Goal: Transaction & Acquisition: Download file/media

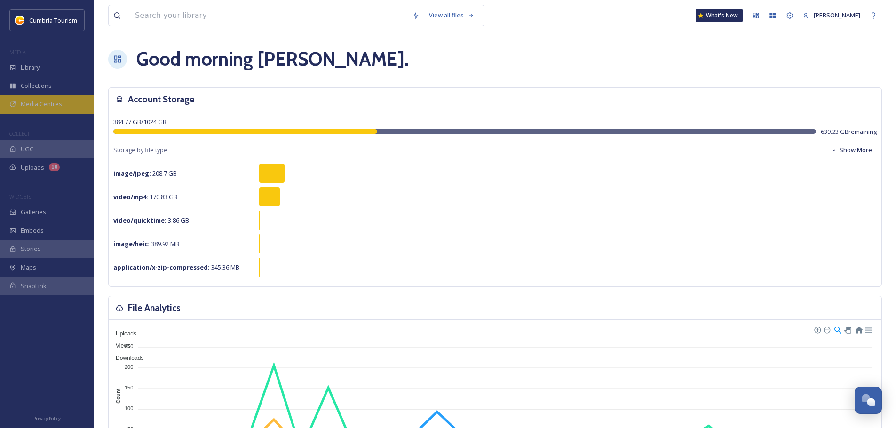
click at [54, 98] on div "Media Centres" at bounding box center [47, 104] width 94 height 18
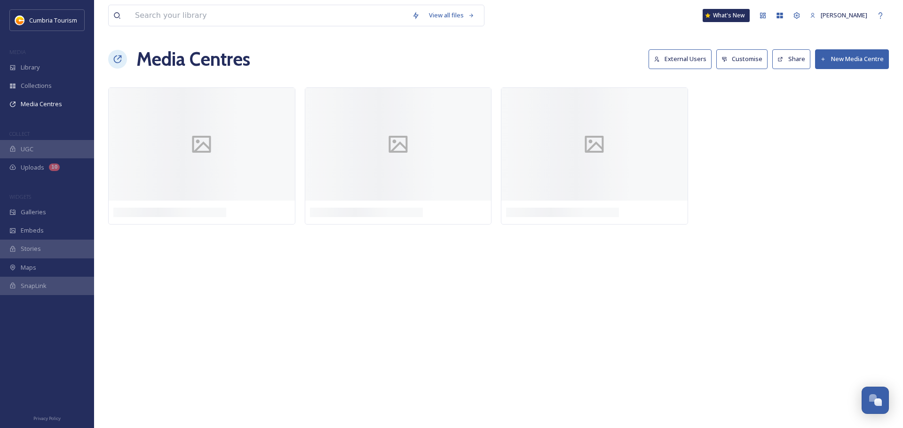
click at [47, 55] on div "MEDIA" at bounding box center [47, 52] width 94 height 12
click at [50, 63] on div "Library" at bounding box center [47, 67] width 94 height 18
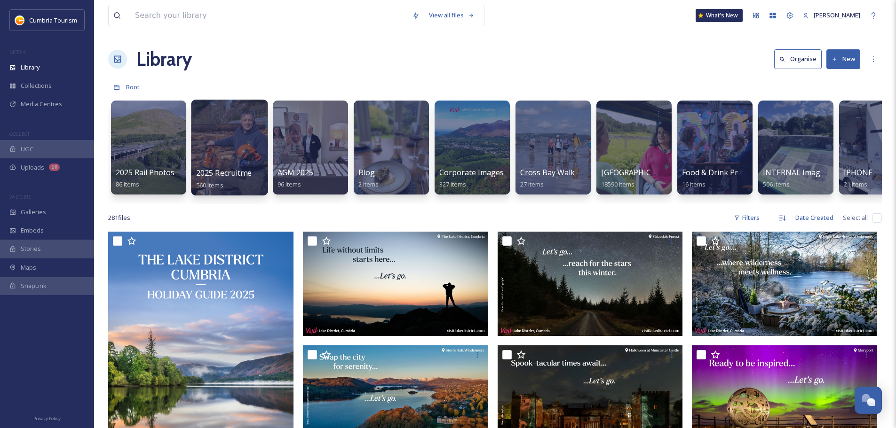
click at [234, 160] on div at bounding box center [229, 148] width 77 height 96
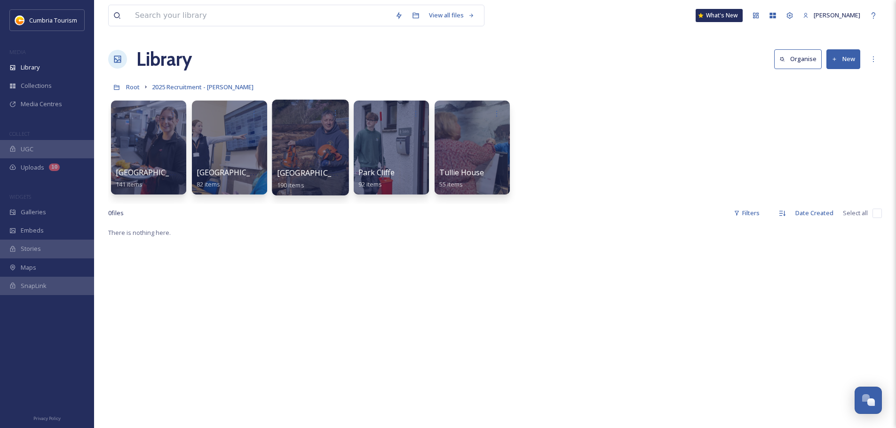
click at [297, 147] on div at bounding box center [310, 148] width 77 height 96
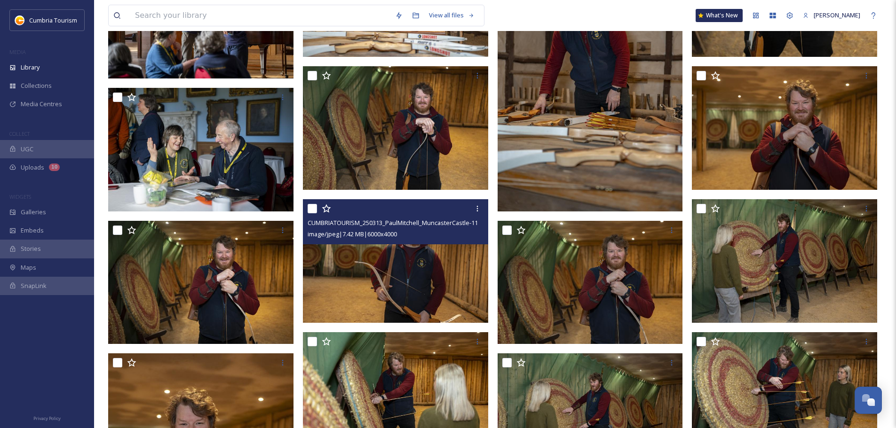
scroll to position [3161, 0]
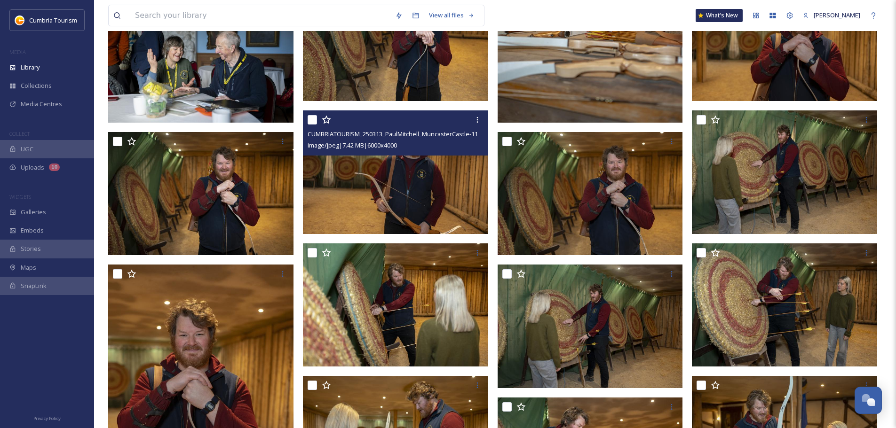
click at [417, 175] on img at bounding box center [395, 173] width 185 height 124
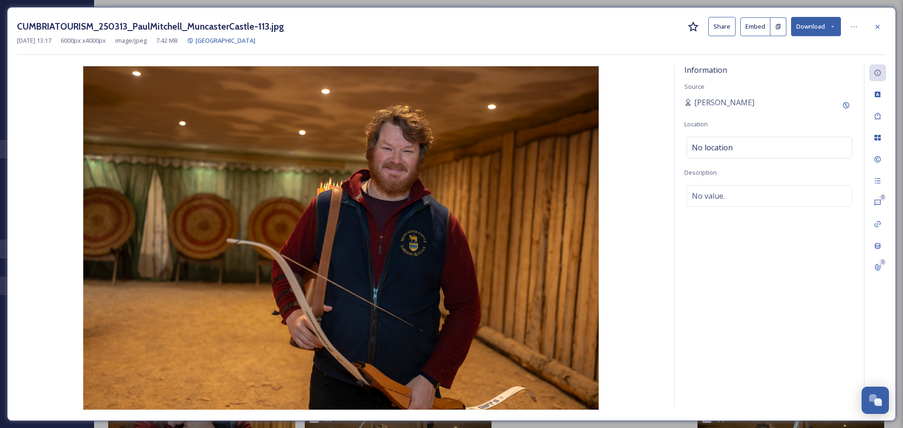
click at [811, 19] on button "Download" at bounding box center [816, 26] width 50 height 19
click at [756, 47] on span "Download Original (6000 x 4000)" at bounding box center [791, 48] width 89 height 9
click at [878, 29] on icon at bounding box center [878, 27] width 8 height 8
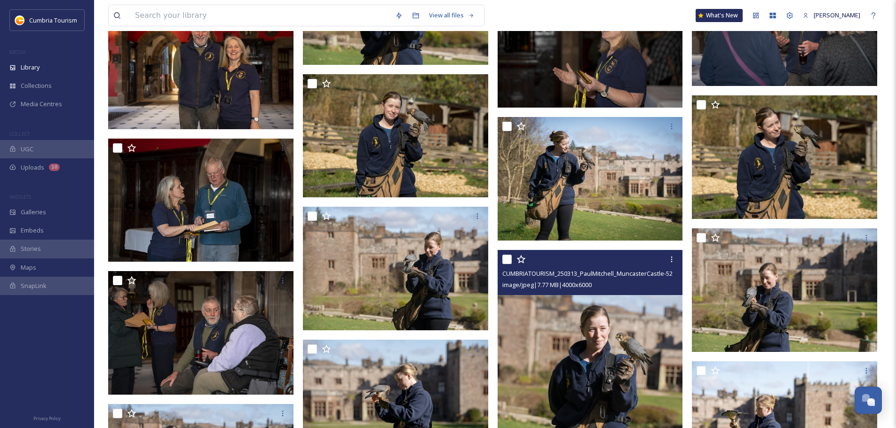
scroll to position [5512, 0]
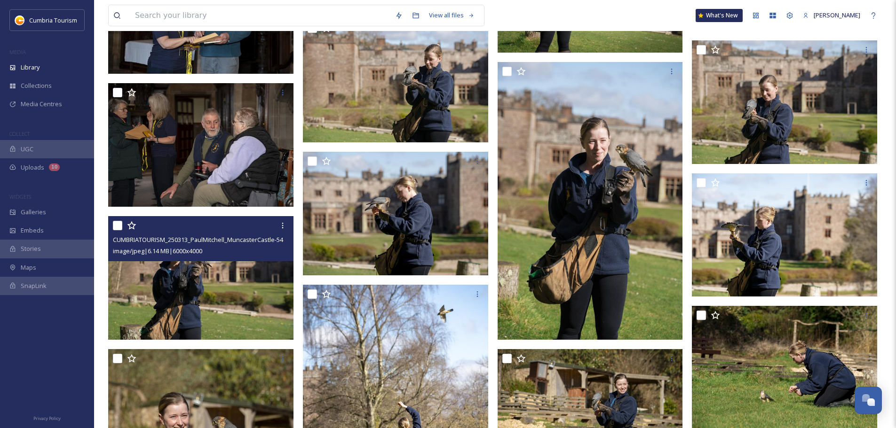
click at [221, 268] on img at bounding box center [200, 278] width 185 height 124
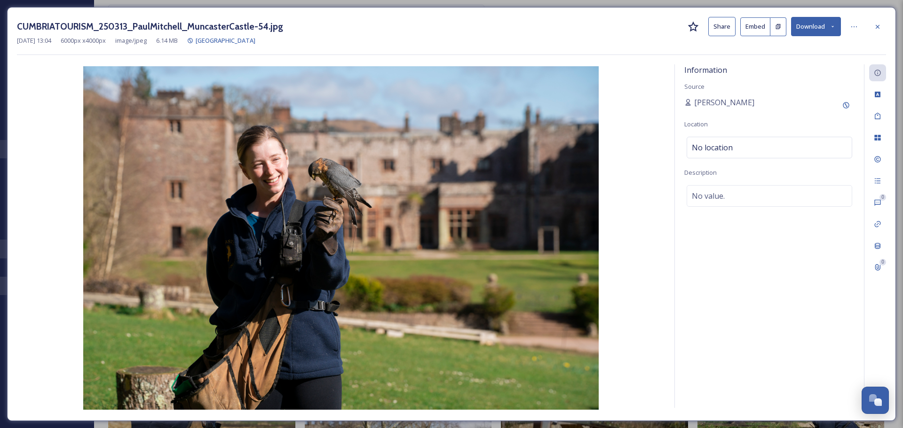
click at [805, 25] on button "Download" at bounding box center [816, 26] width 50 height 19
click at [772, 48] on span "Download Original (6000 x 4000)" at bounding box center [791, 48] width 89 height 9
click at [878, 22] on div at bounding box center [877, 26] width 17 height 17
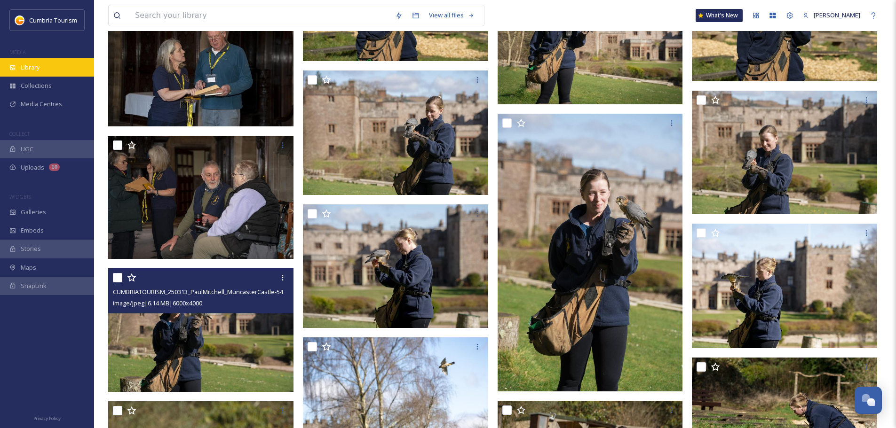
click at [35, 68] on span "Library" at bounding box center [30, 67] width 19 height 9
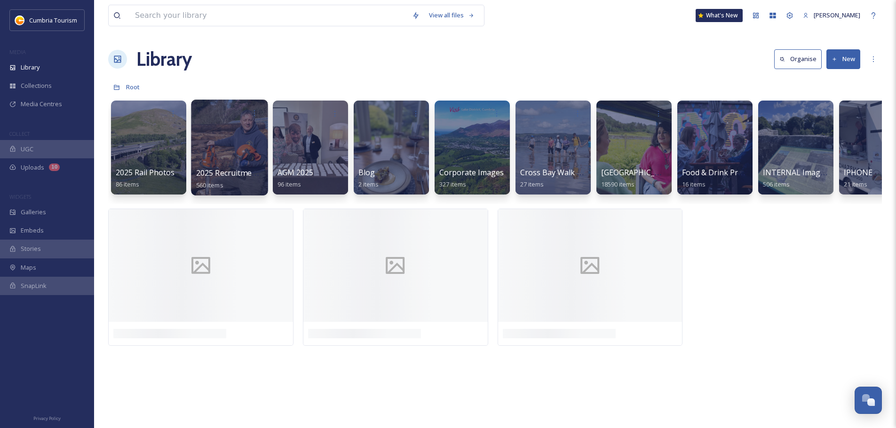
click at [222, 140] on div at bounding box center [229, 148] width 77 height 96
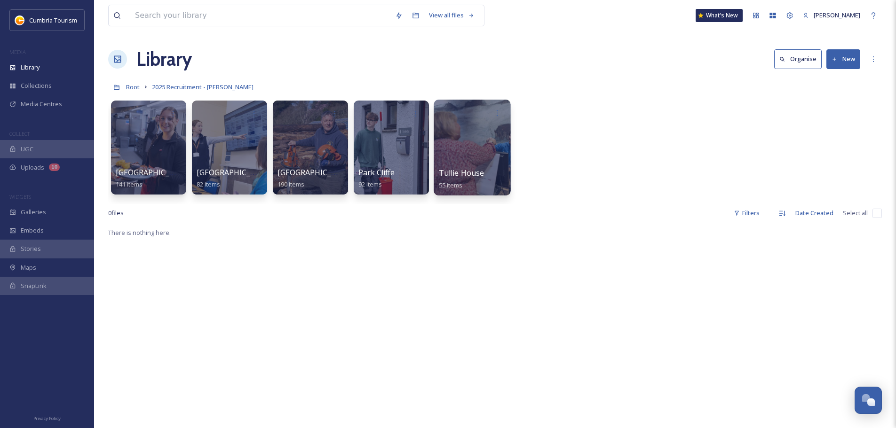
click at [490, 133] on div at bounding box center [472, 148] width 77 height 96
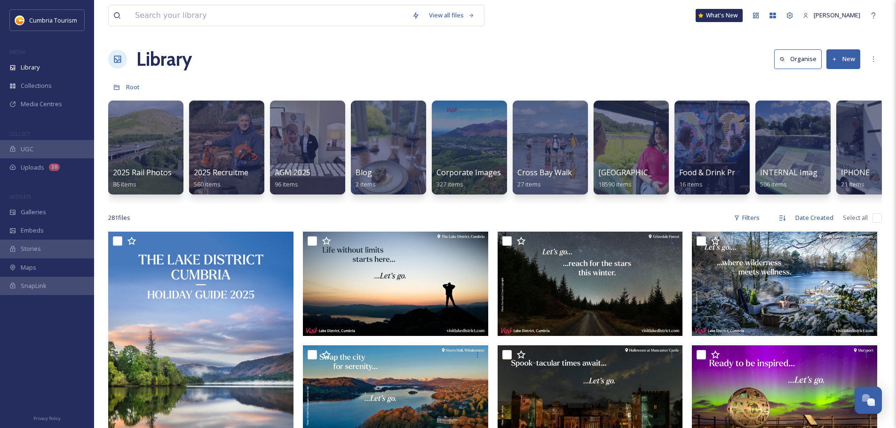
scroll to position [0, 4]
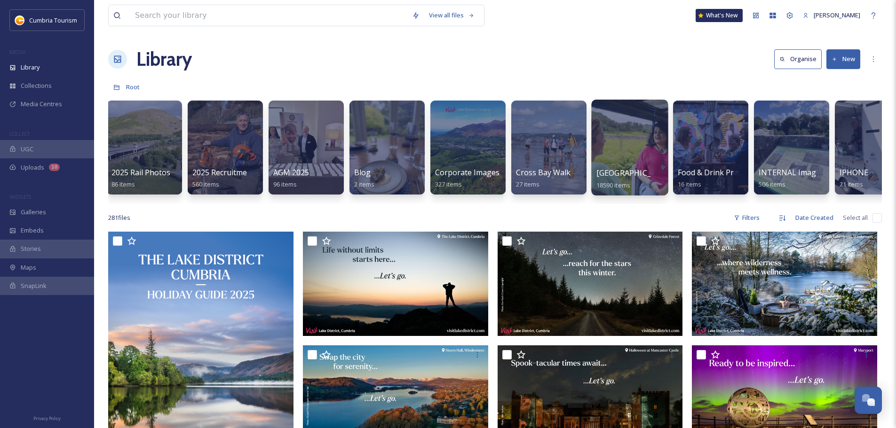
click at [654, 140] on div at bounding box center [629, 148] width 77 height 96
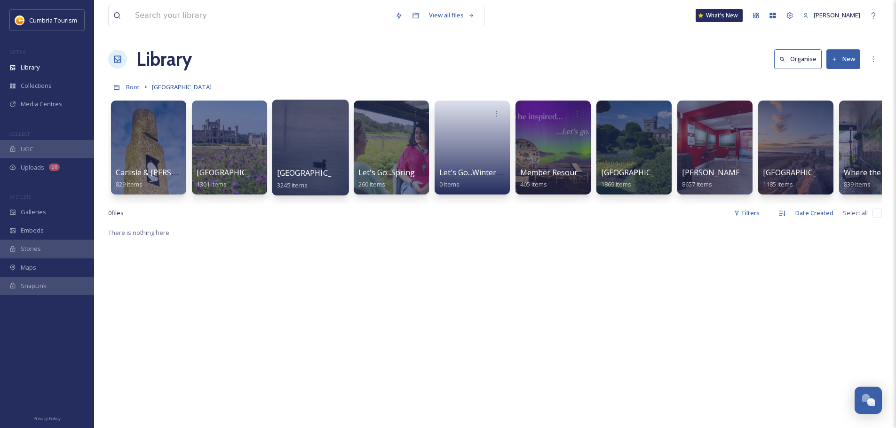
click at [310, 135] on div at bounding box center [310, 148] width 77 height 96
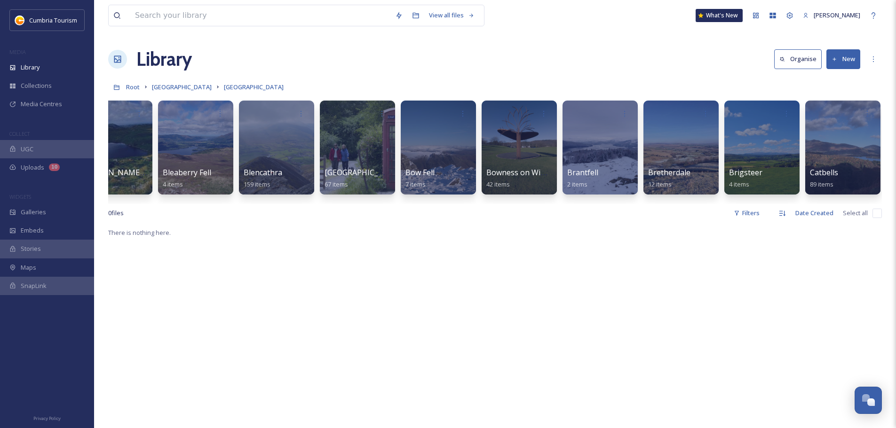
scroll to position [0, 288]
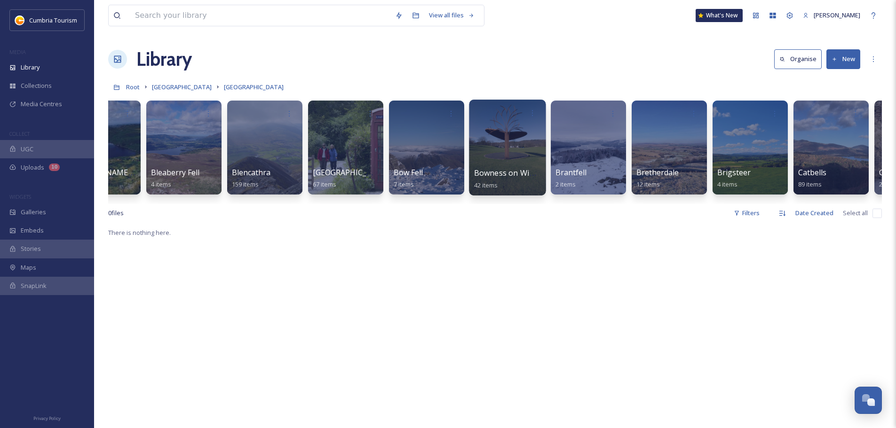
click at [481, 146] on div at bounding box center [507, 148] width 77 height 96
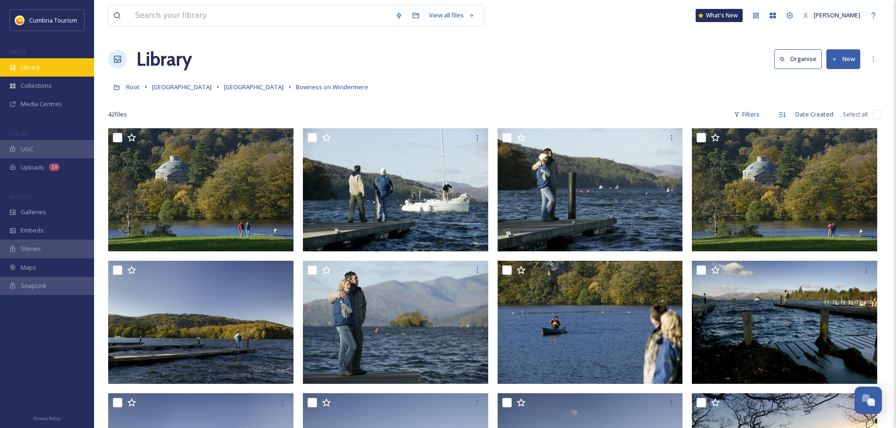
click at [42, 59] on div "Library" at bounding box center [47, 67] width 94 height 18
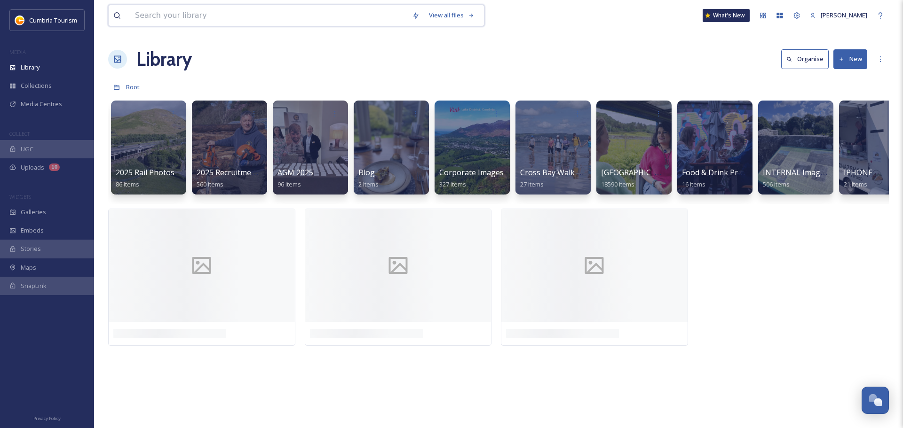
click at [165, 16] on input at bounding box center [268, 15] width 277 height 21
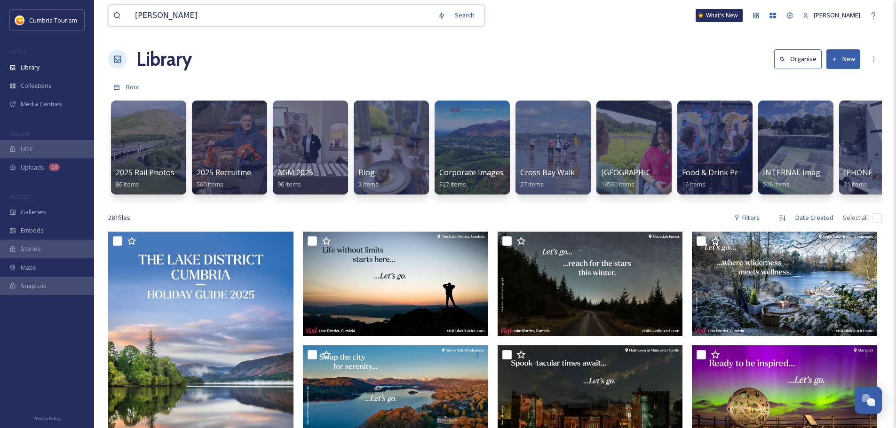
type input "storrs hall"
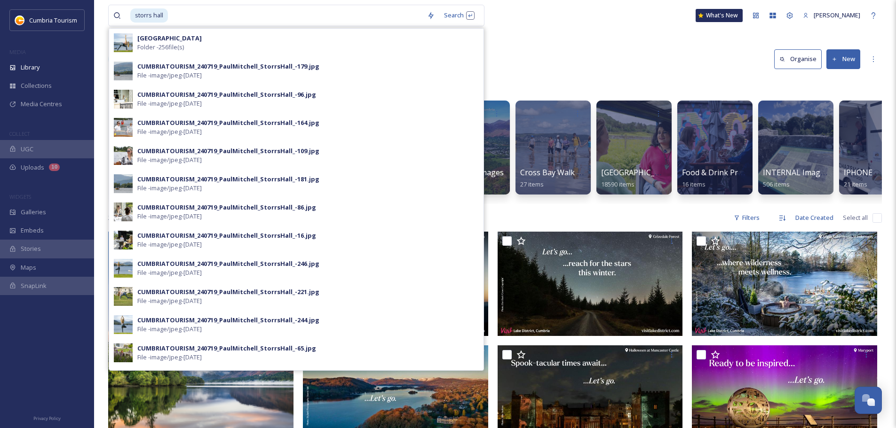
click at [181, 29] on div "Storrs Hall Folder - 256 file(s)" at bounding box center [296, 43] width 374 height 28
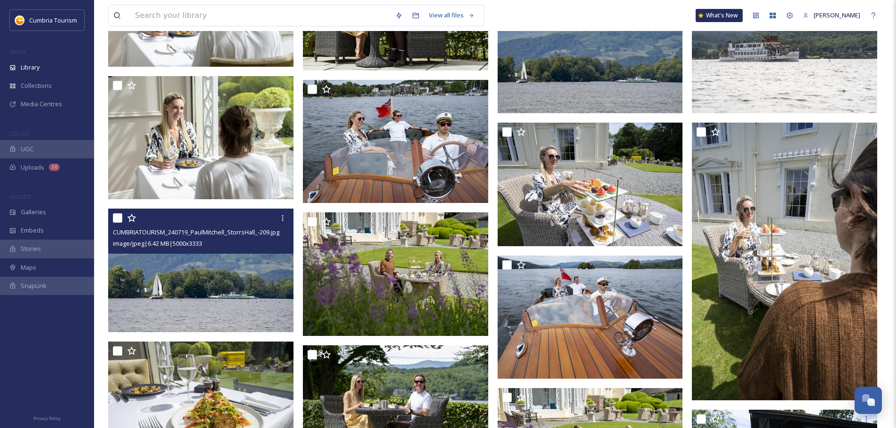
scroll to position [5267, 0]
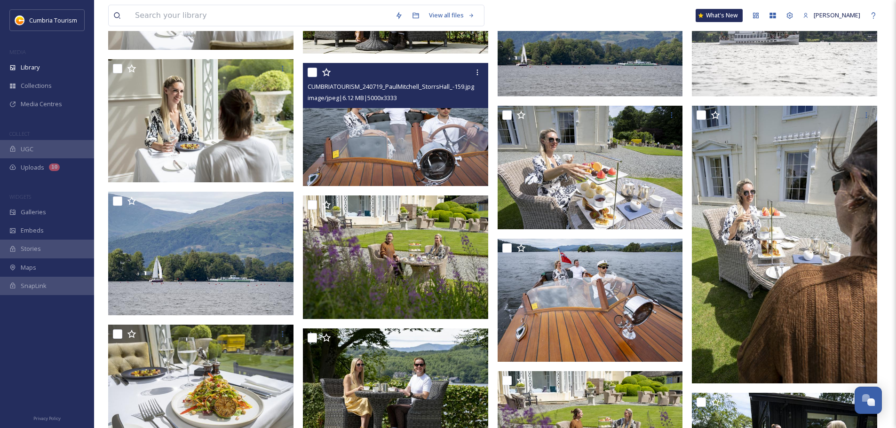
click at [450, 140] on img at bounding box center [395, 125] width 185 height 124
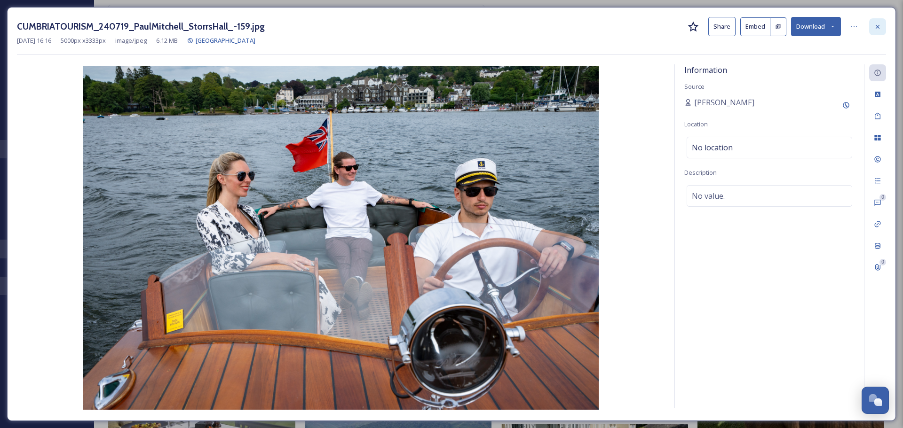
click at [879, 28] on icon at bounding box center [878, 26] width 4 height 4
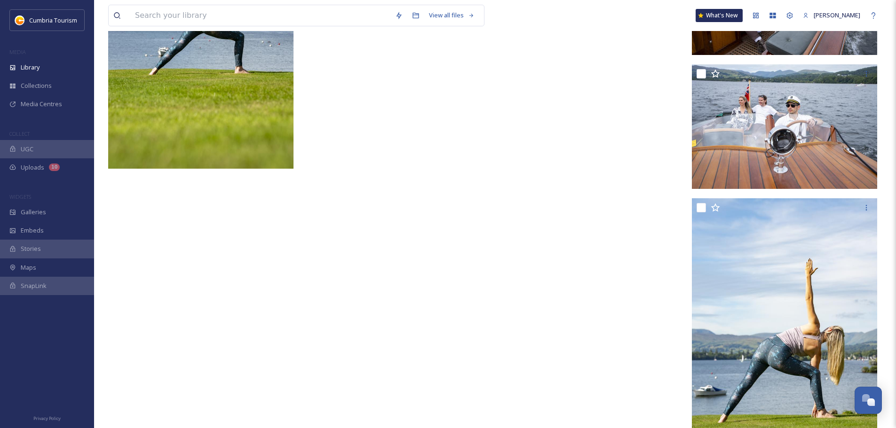
scroll to position [12035, 0]
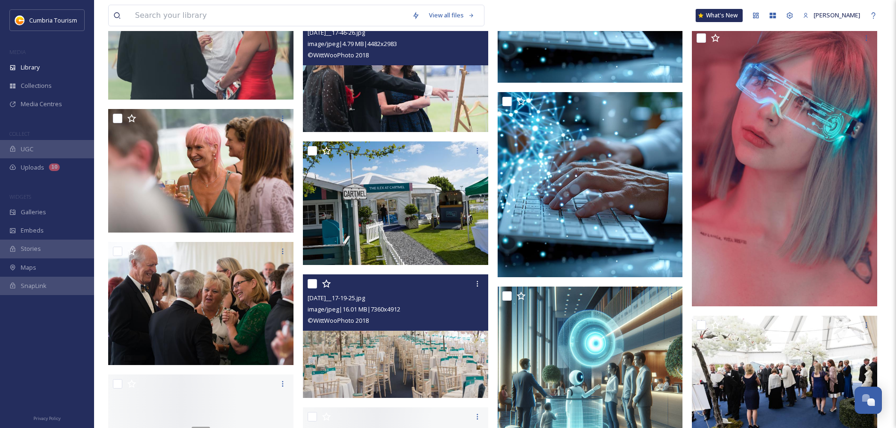
scroll to position [8801, 0]
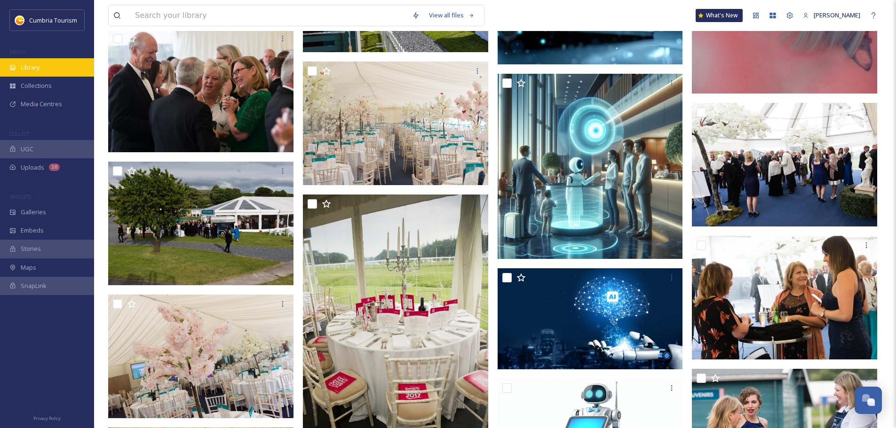
click at [41, 63] on div "Library" at bounding box center [47, 67] width 94 height 18
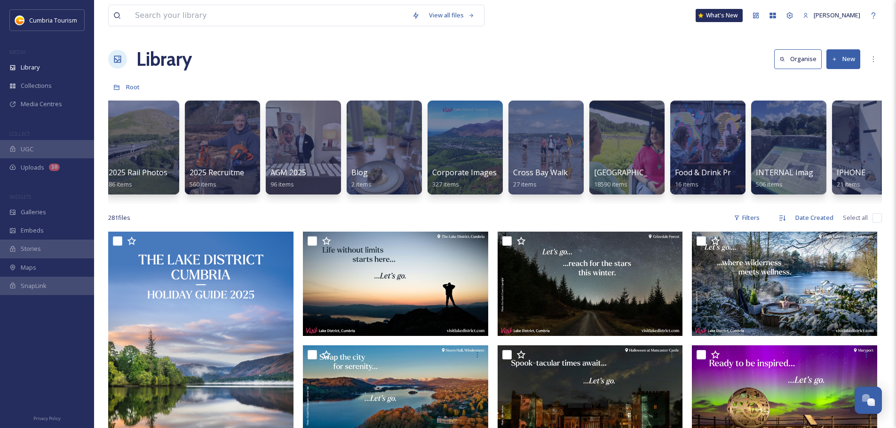
scroll to position [0, 15]
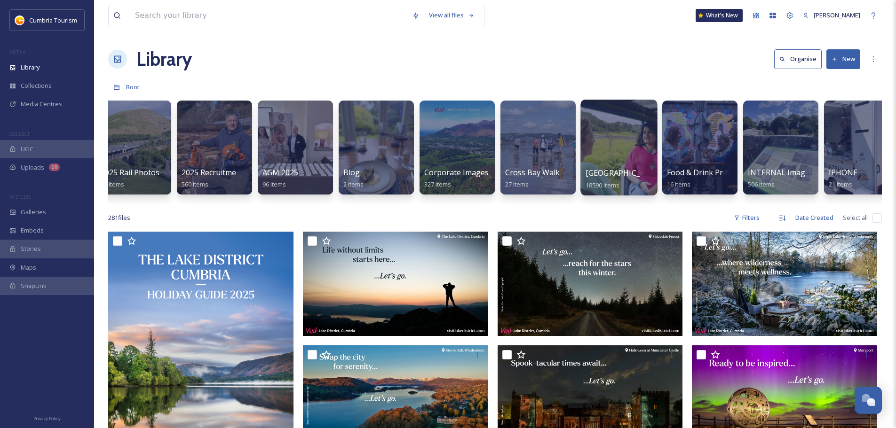
click at [601, 126] on div at bounding box center [618, 148] width 77 height 96
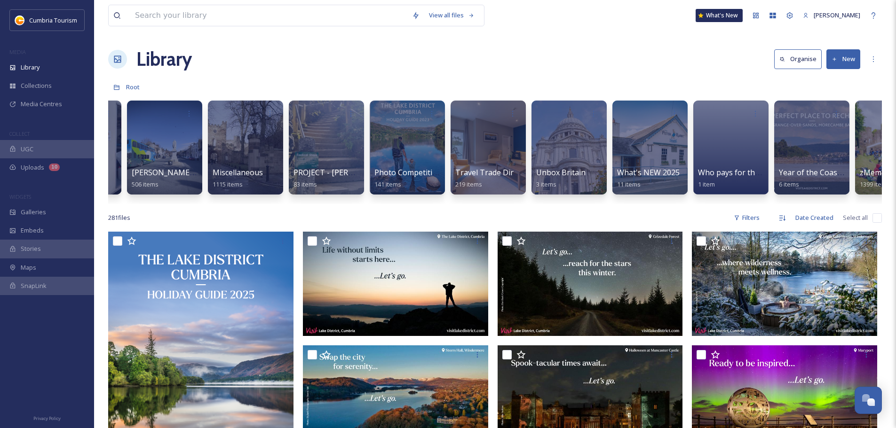
scroll to position [0, 844]
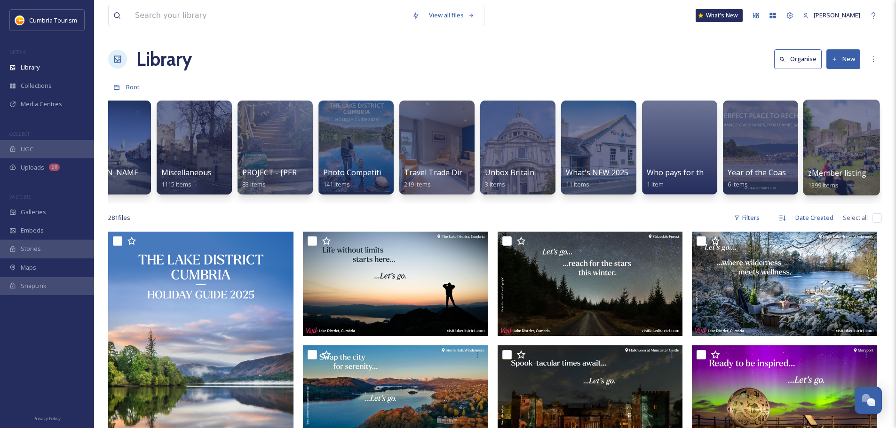
click at [846, 149] on div at bounding box center [841, 148] width 77 height 96
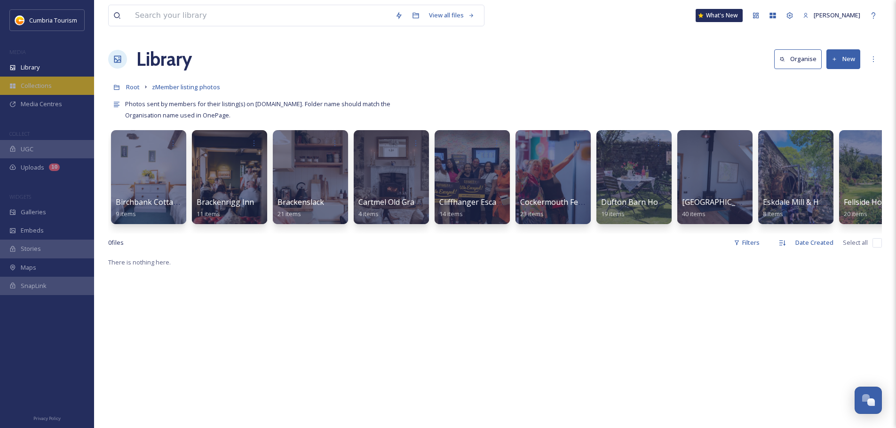
click at [54, 87] on div "Collections" at bounding box center [47, 86] width 94 height 18
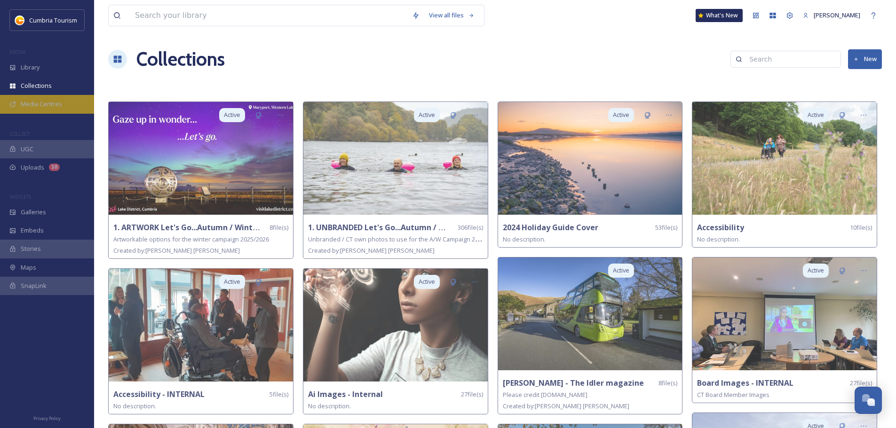
click at [68, 107] on div "Media Centres" at bounding box center [47, 104] width 94 height 18
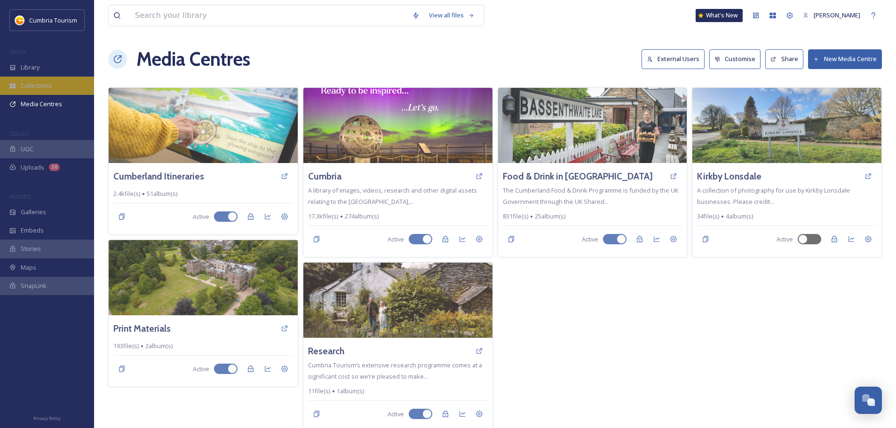
click at [39, 85] on span "Collections" at bounding box center [36, 85] width 31 height 9
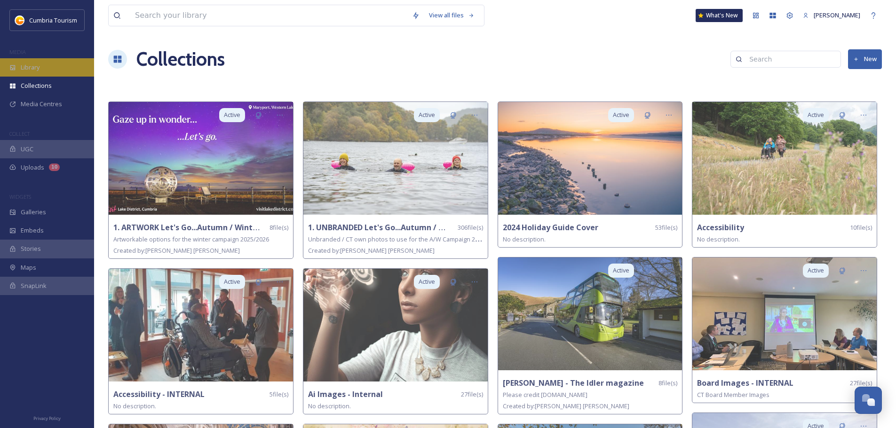
click at [43, 70] on div "Library" at bounding box center [47, 67] width 94 height 18
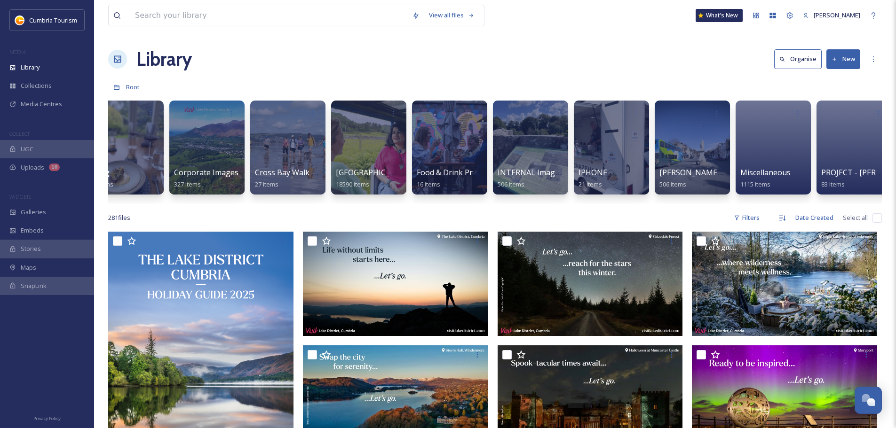
scroll to position [0, 303]
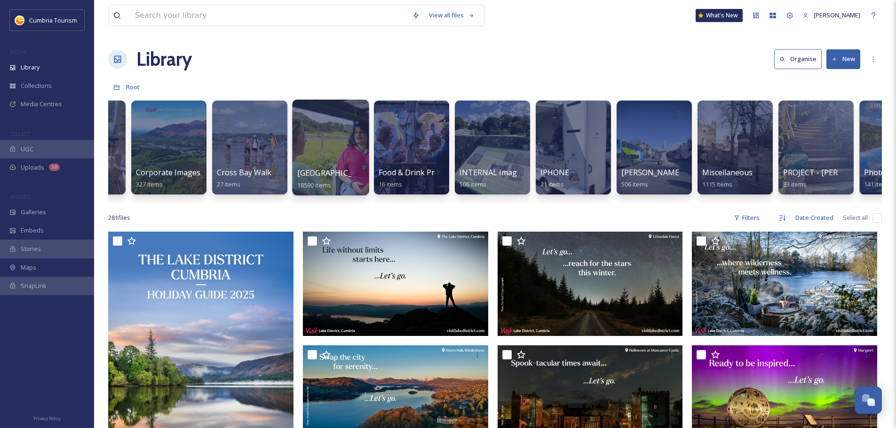
click at [344, 124] on div at bounding box center [330, 148] width 77 height 96
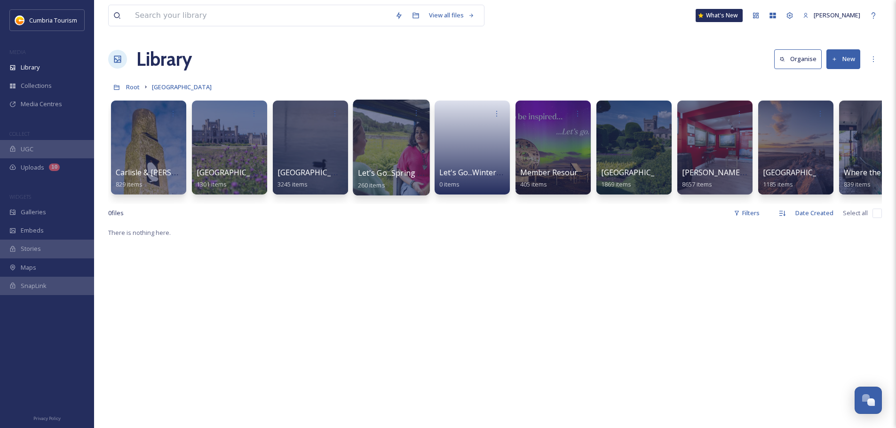
click at [371, 119] on div at bounding box center [391, 112] width 67 height 17
click at [395, 162] on div at bounding box center [391, 148] width 77 height 96
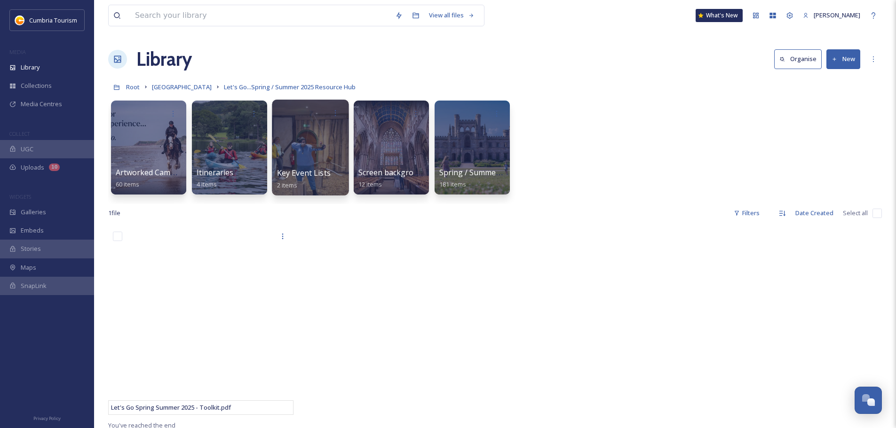
click at [307, 138] on div at bounding box center [310, 148] width 77 height 96
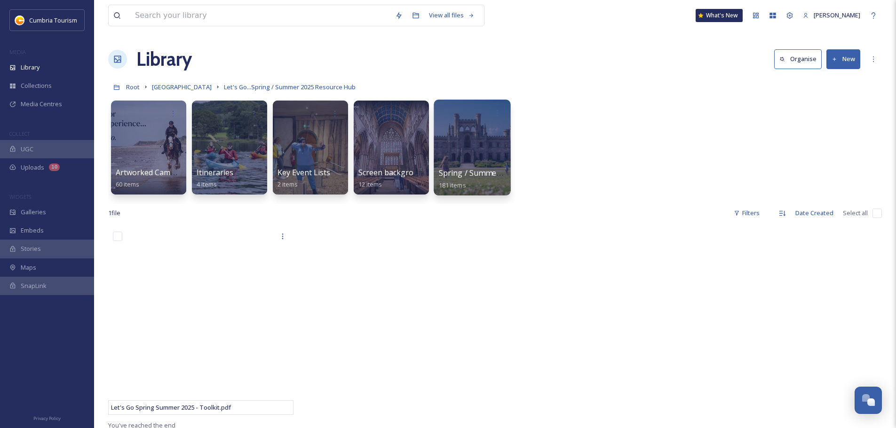
click at [497, 173] on span "Spring / Summer Photography" at bounding box center [494, 173] width 111 height 10
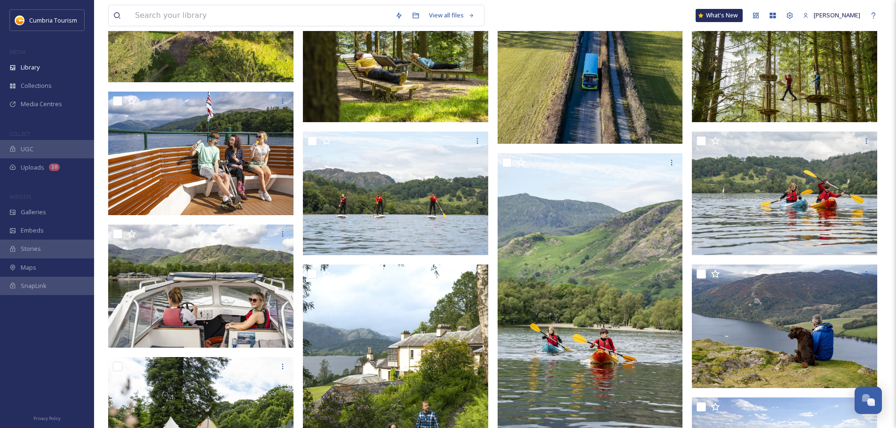
scroll to position [141, 0]
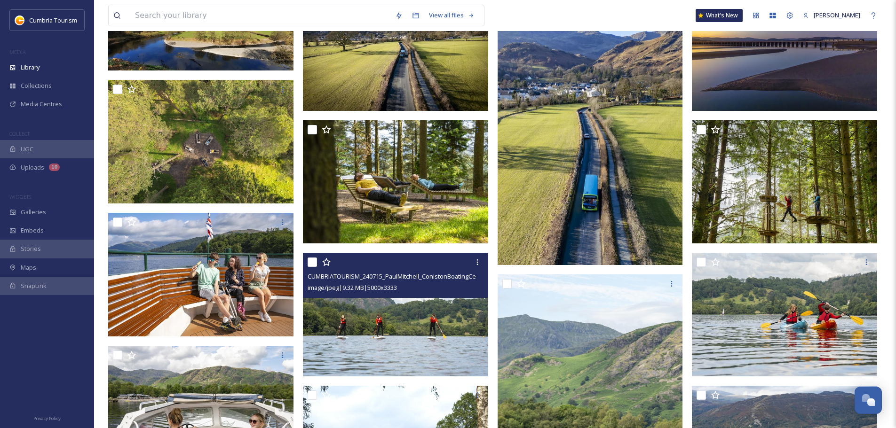
click at [430, 319] on img at bounding box center [395, 315] width 185 height 124
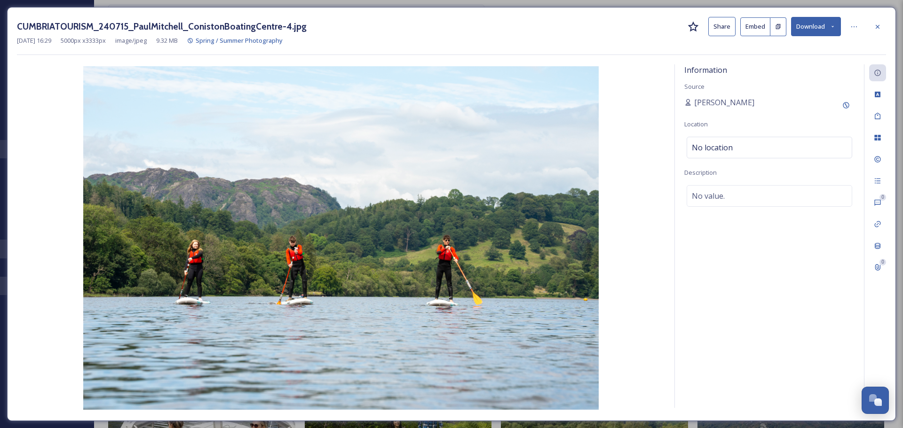
click at [806, 29] on button "Download" at bounding box center [816, 26] width 50 height 19
click at [794, 49] on span "Download Original (5000 x 3333)" at bounding box center [791, 48] width 89 height 9
click at [882, 27] on div at bounding box center [877, 26] width 17 height 17
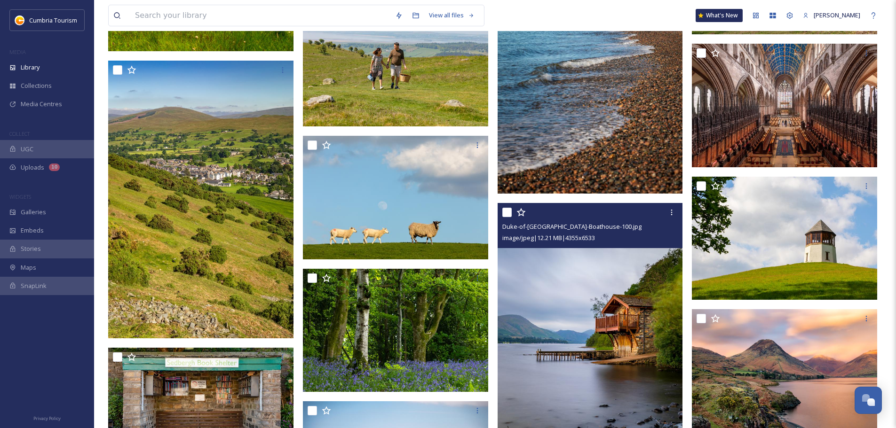
scroll to position [6160, 0]
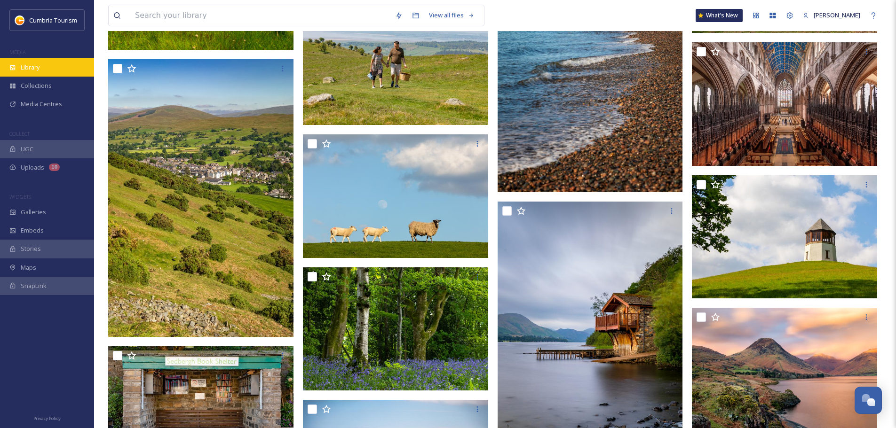
click at [34, 60] on div "Library" at bounding box center [47, 67] width 94 height 18
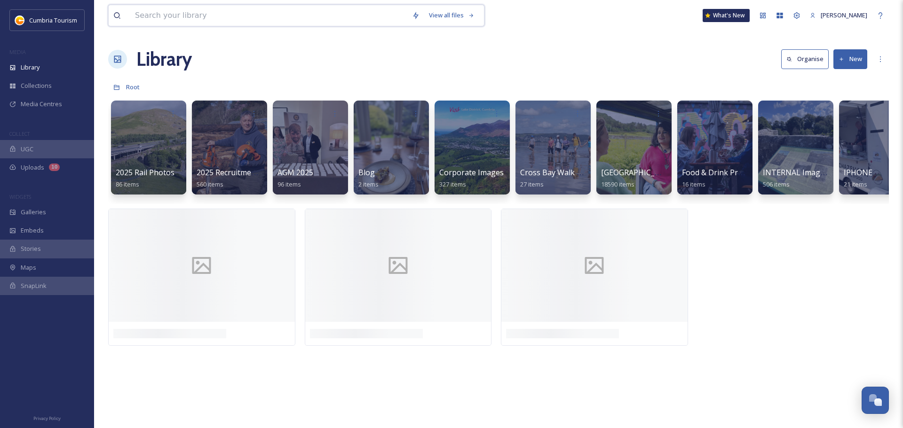
click at [179, 18] on input at bounding box center [268, 15] width 277 height 21
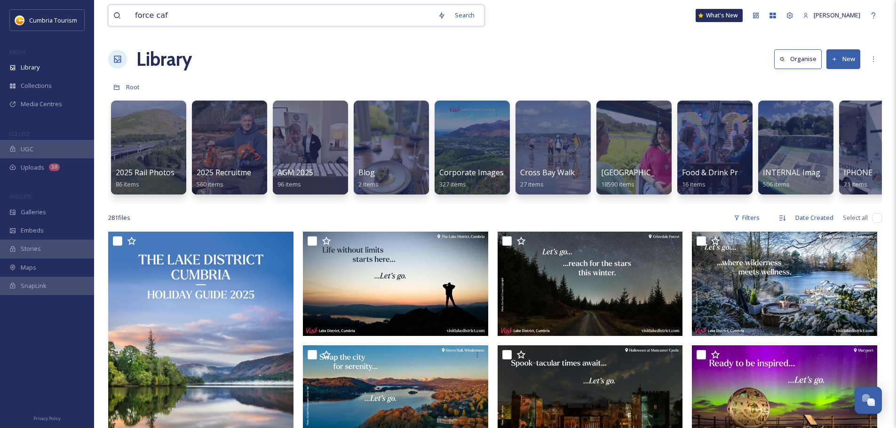
type input "force cafe"
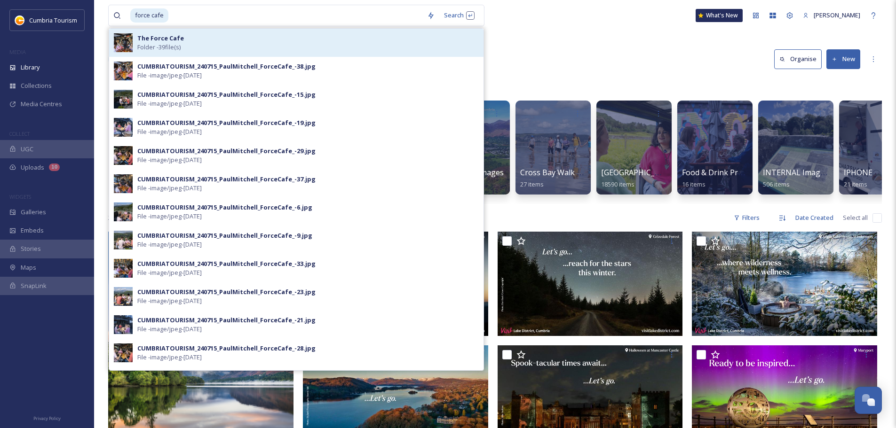
click at [182, 37] on div "The Force Cafe Folder - 39 file(s)" at bounding box center [307, 43] width 341 height 18
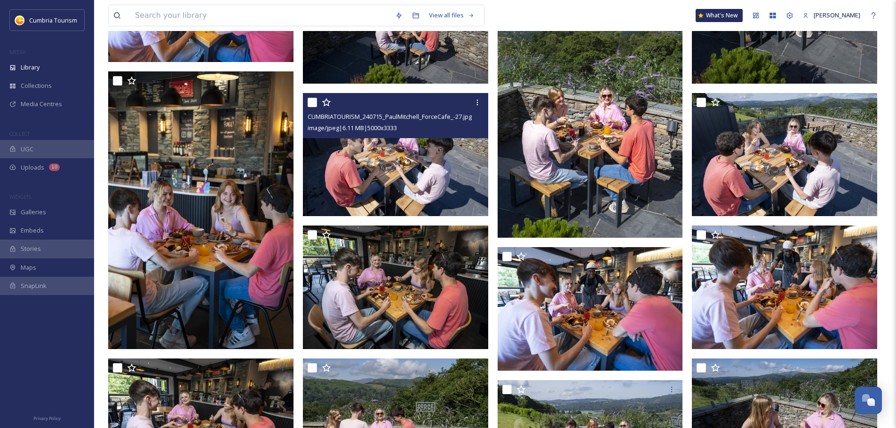
scroll to position [470, 0]
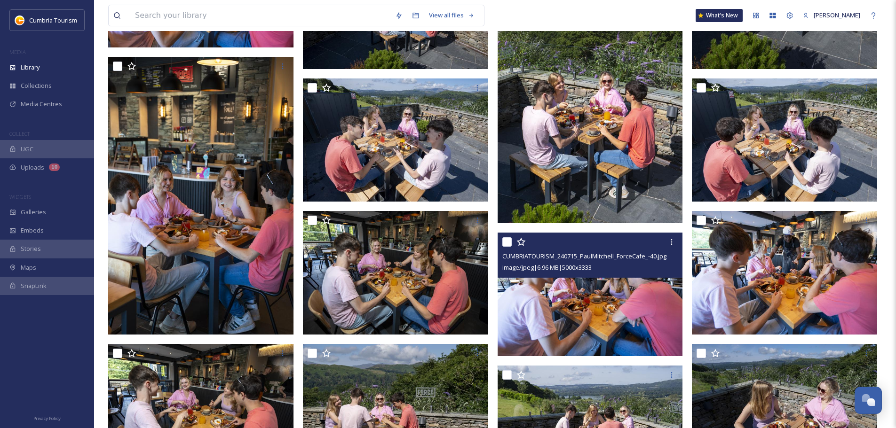
click at [614, 300] on img at bounding box center [589, 295] width 185 height 124
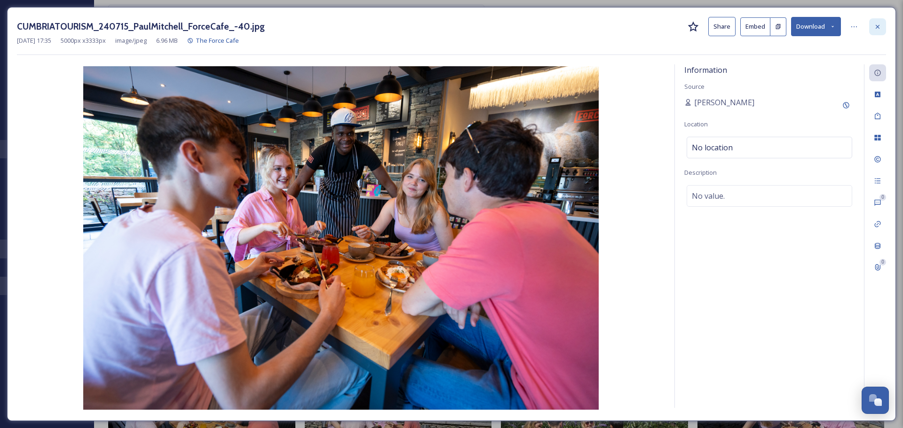
click at [882, 27] on div at bounding box center [877, 26] width 17 height 17
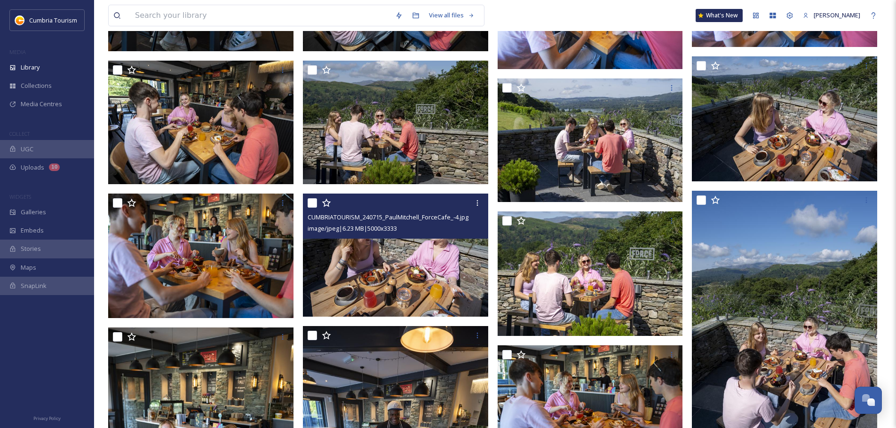
scroll to position [1034, 0]
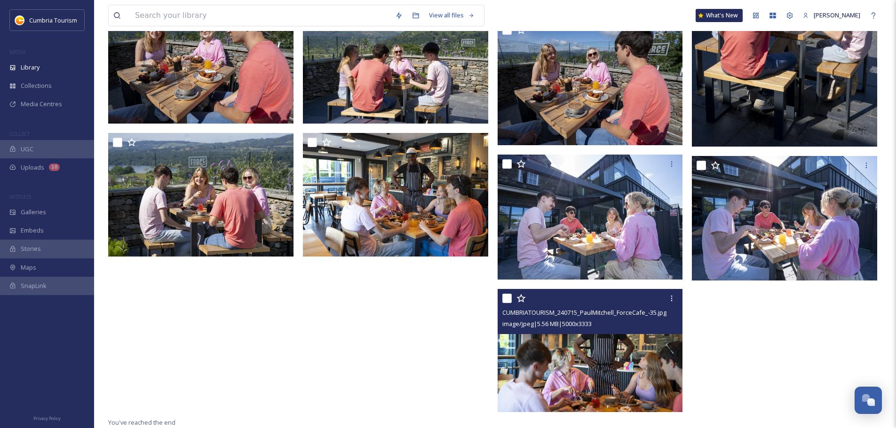
click at [618, 362] on img at bounding box center [589, 351] width 185 height 124
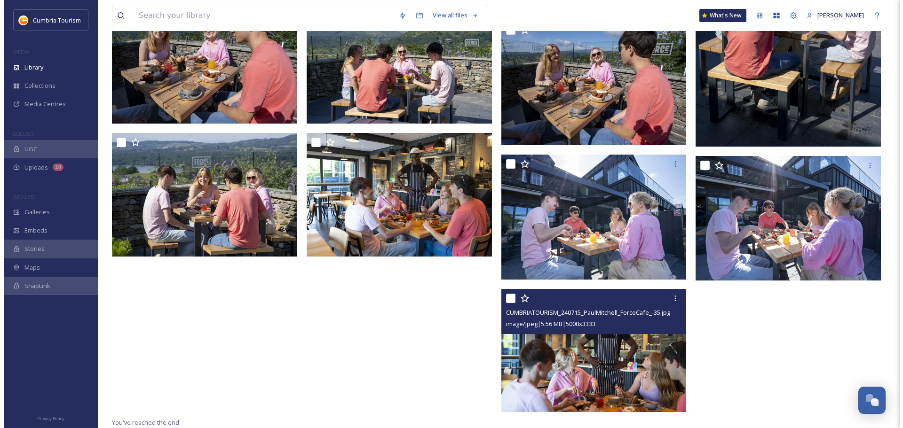
scroll to position [1378, 0]
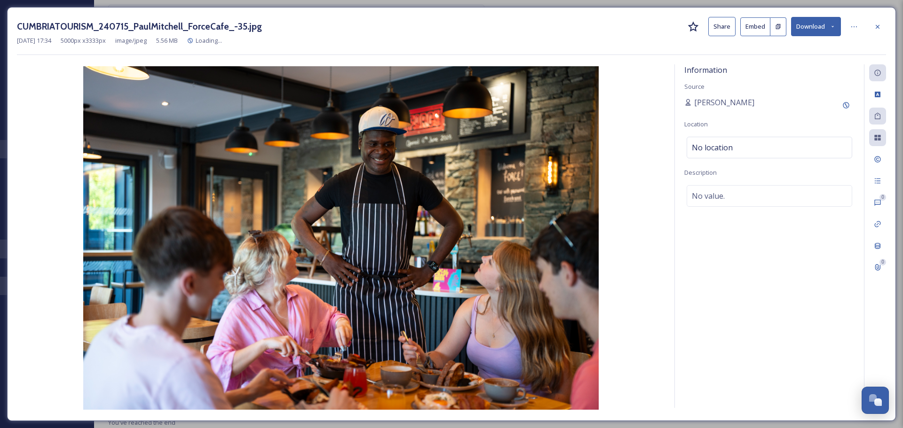
click at [815, 23] on button "Download" at bounding box center [816, 26] width 50 height 19
click at [781, 48] on span "Download Original (5000 x 3333)" at bounding box center [791, 48] width 89 height 9
